Goal: Information Seeking & Learning: Learn about a topic

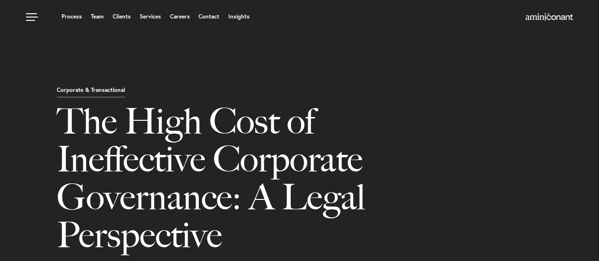
select select "ZA"
select select "Austin"
select select "Business and Civil Litigation"
click at [60, 59] on div "Corporate & Transactional The High Cost of Ineffective Corporate Governance: A …" at bounding box center [299, 141] width 599 height 283
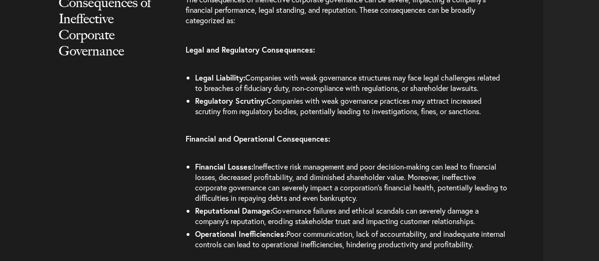
scroll to position [1374, 0]
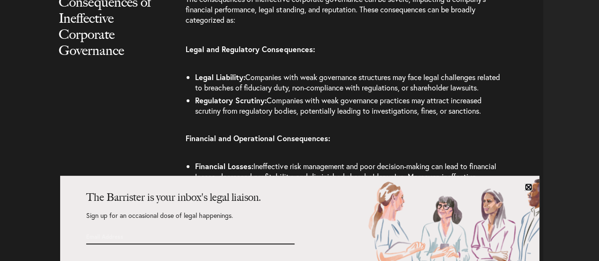
click at [529, 187] on link at bounding box center [529, 187] width 8 height 8
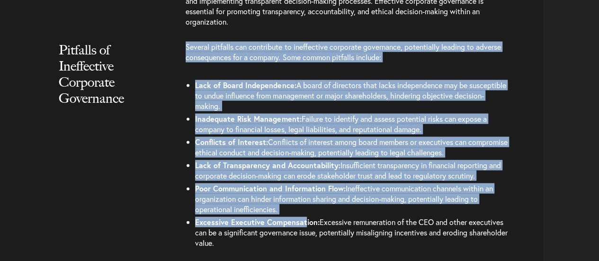
scroll to position [948, 0]
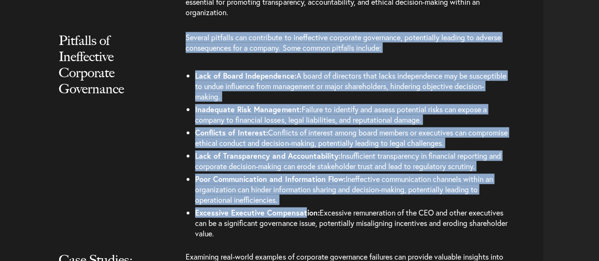
drag, startPoint x: 187, startPoint y: 130, endPoint x: 310, endPoint y: 231, distance: 159.0
click at [312, 234] on div "Several pitfalls can contribute to ineffective corporate governance, potentiall…" at bounding box center [365, 139] width 358 height 214
copy div "Several pitfalls can contribute to ineffective corporate governance, potentiall…"
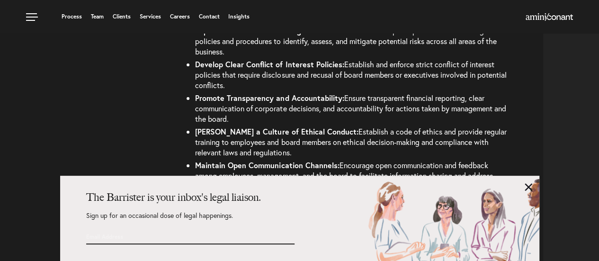
scroll to position [1745, 0]
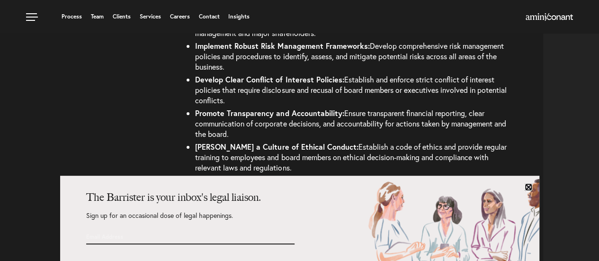
click at [529, 184] on link at bounding box center [529, 187] width 8 height 8
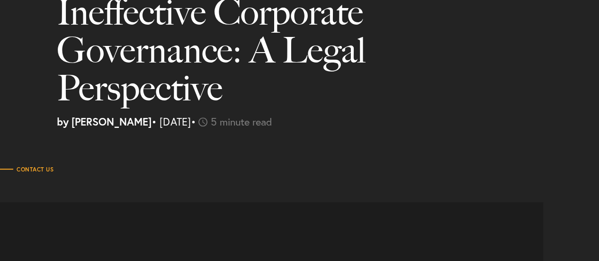
scroll to position [190, 0]
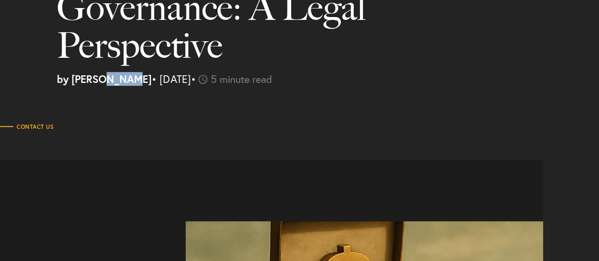
drag, startPoint x: 135, startPoint y: 79, endPoint x: 107, endPoint y: 81, distance: 27.6
click at [107, 81] on strong "by [PERSON_NAME]" at bounding box center [104, 79] width 95 height 14
copy strong "Amini"
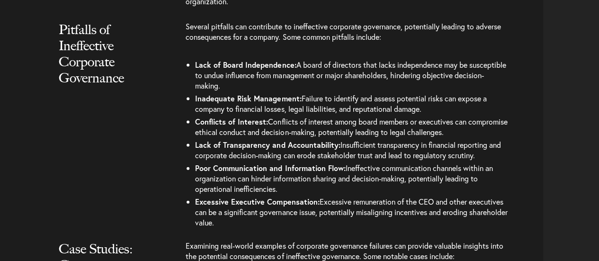
scroll to position [995, 0]
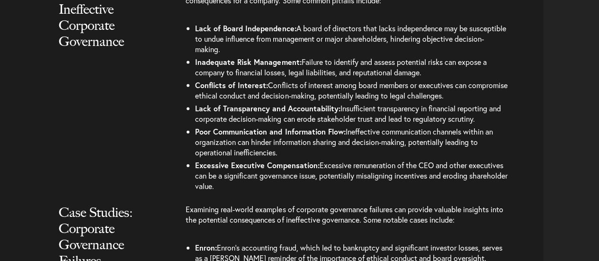
drag, startPoint x: 186, startPoint y: 81, endPoint x: 289, endPoint y: 178, distance: 141.5
click at [295, 188] on div "Several pitfalls can contribute to ineffective corporate governance, potentiall…" at bounding box center [365, 92] width 358 height 214
copy div "Several pitfalls can contribute to ineffective corporate governance, potentiall…"
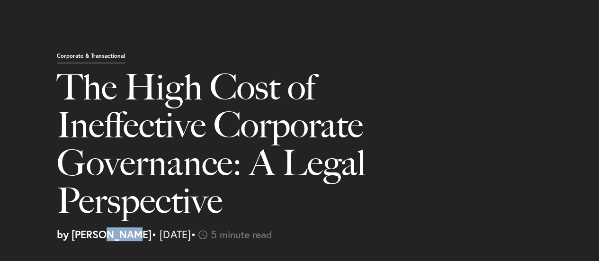
scroll to position [142, 0]
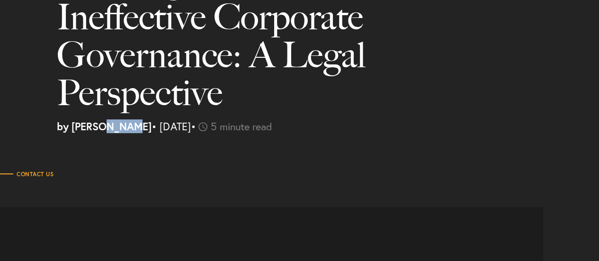
drag, startPoint x: 135, startPoint y: 127, endPoint x: 110, endPoint y: 124, distance: 25.3
click at [110, 124] on strong "by [PERSON_NAME]" at bounding box center [104, 126] width 95 height 14
copy strong "Amini"
drag, startPoint x: 104, startPoint y: 128, endPoint x: 73, endPoint y: 125, distance: 31.5
click at [73, 125] on strong "by [PERSON_NAME]" at bounding box center [104, 126] width 95 height 14
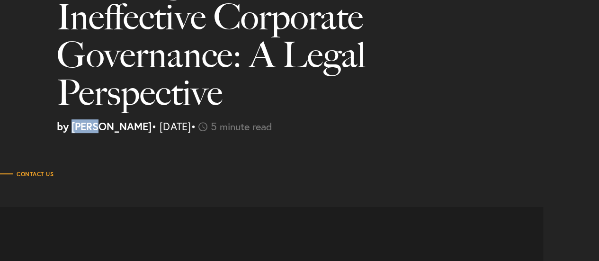
copy strong "Neema"
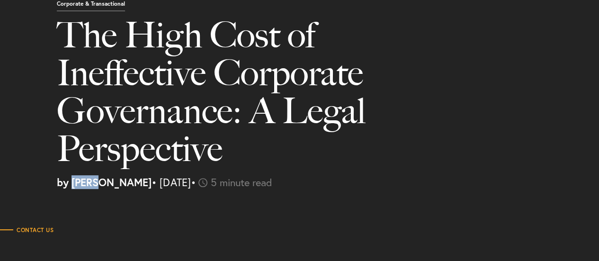
scroll to position [95, 0]
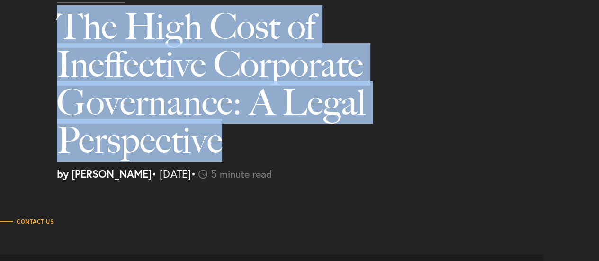
drag, startPoint x: 232, startPoint y: 147, endPoint x: 60, endPoint y: 27, distance: 209.4
click at [60, 27] on h1 "The High Cost of Ineffective Corporate Governance: A Legal Perspective" at bounding box center [244, 88] width 375 height 161
copy h1 "The High Cost of Ineffective Corporate Governance: A Legal Perspective"
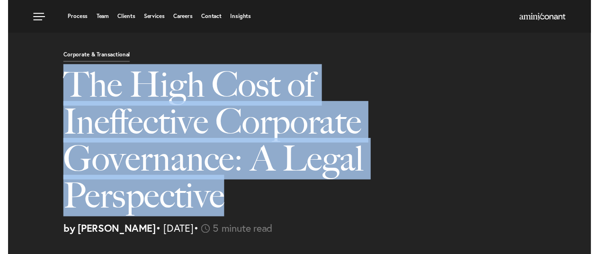
scroll to position [0, 0]
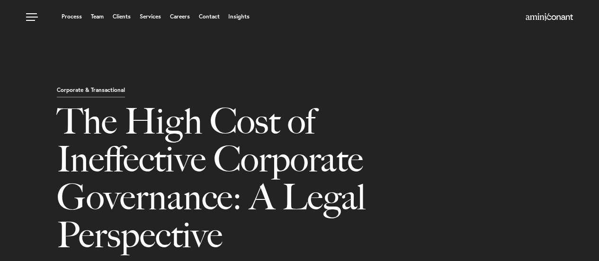
click at [160, 64] on div "Corporate & Transactional The High Cost of Ineffective Corporate Governance: A …" at bounding box center [299, 141] width 599 height 283
click at [34, 12] on link at bounding box center [33, 14] width 28 height 28
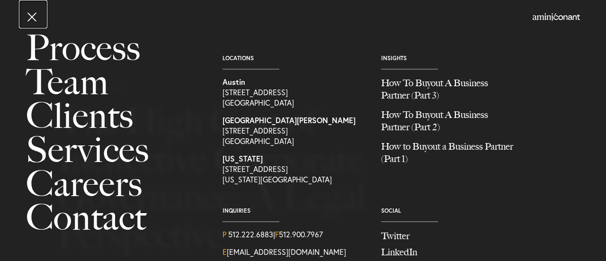
click at [32, 16] on link at bounding box center [33, 14] width 28 height 28
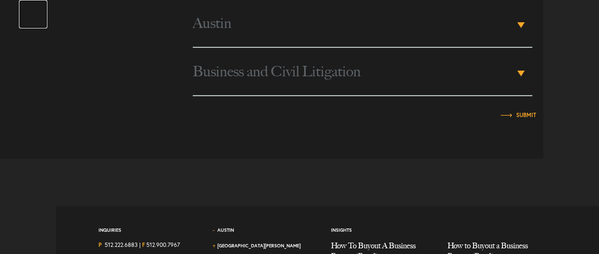
scroll to position [3363, 0]
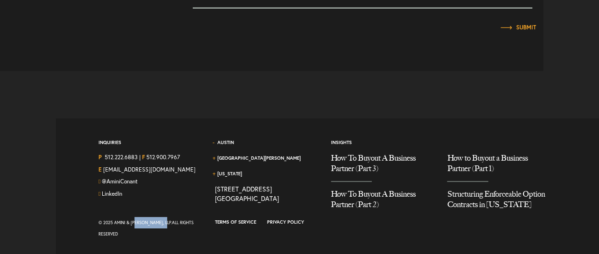
drag, startPoint x: 148, startPoint y: 231, endPoint x: 113, endPoint y: 229, distance: 35.1
click at [113, 229] on div "© 2025 Amini & [PERSON_NAME], LLP. All Rights Reserved" at bounding box center [150, 228] width 102 height 23
copy div "Amini & [PERSON_NAME]"
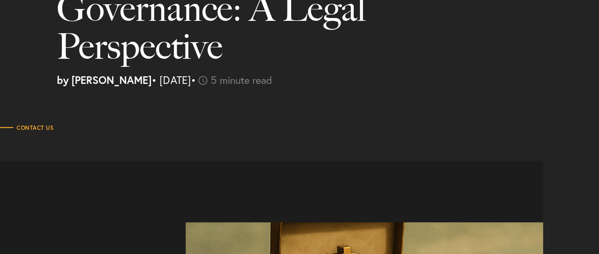
scroll to position [190, 0]
